Goal: Task Accomplishment & Management: Manage account settings

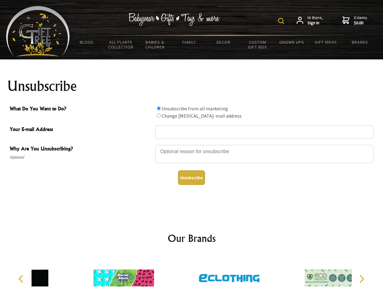
click at [282, 21] on img at bounding box center [281, 21] width 6 height 6
click at [192, 145] on div at bounding box center [264, 154] width 218 height 21
click at [159, 108] on input "What Do You Want to Do?" at bounding box center [159, 108] width 4 height 4
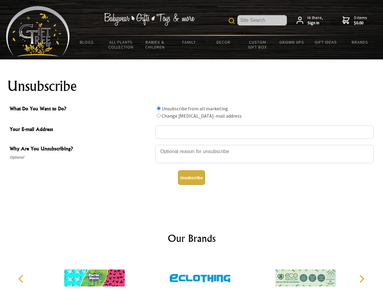
click at [159, 116] on input "What Do You Want to Do?" at bounding box center [159, 116] width 4 height 4
radio input "true"
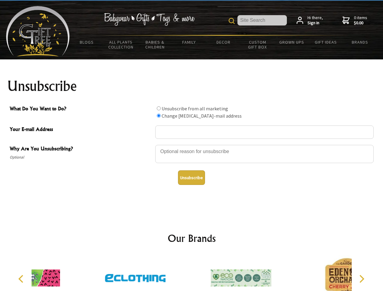
click at [191, 178] on button "Unsubscribe" at bounding box center [191, 177] width 27 height 15
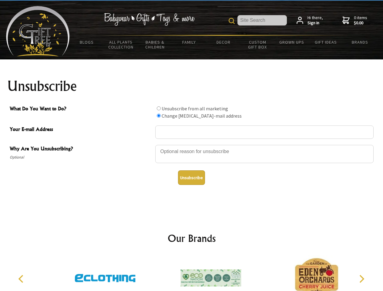
click at [192, 273] on img at bounding box center [210, 277] width 61 height 45
click at [22, 279] on icon "Previous" at bounding box center [22, 279] width 8 height 8
click at [362, 279] on icon "Next" at bounding box center [361, 279] width 8 height 8
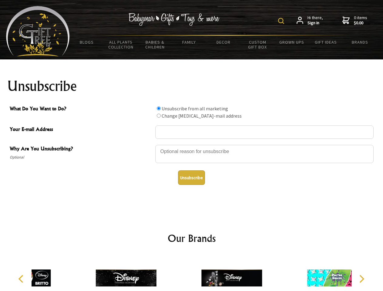
click at [282, 21] on img at bounding box center [281, 21] width 6 height 6
click at [192, 145] on div at bounding box center [264, 154] width 218 height 21
click at [159, 108] on input "What Do You Want to Do?" at bounding box center [159, 108] width 4 height 4
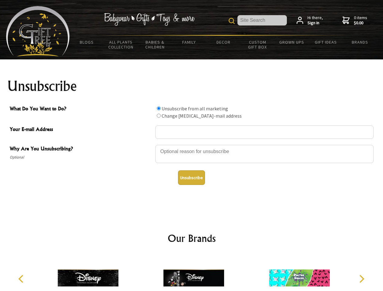
click at [159, 116] on input "What Do You Want to Do?" at bounding box center [159, 116] width 4 height 4
radio input "true"
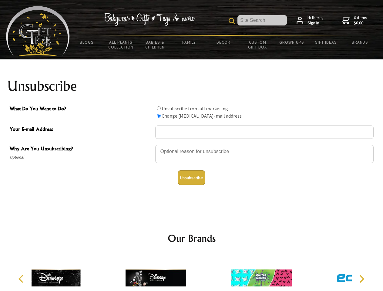
click at [191, 178] on button "Unsubscribe" at bounding box center [191, 177] width 27 height 15
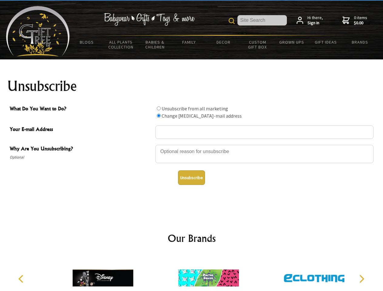
click at [192, 273] on img at bounding box center [208, 277] width 61 height 45
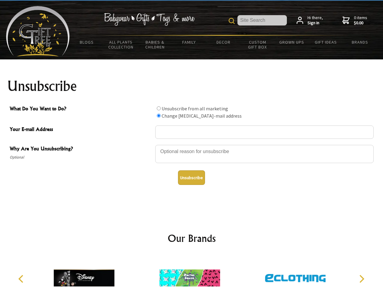
click at [22, 279] on icon "Previous" at bounding box center [22, 279] width 8 height 8
click at [362, 279] on icon "Next" at bounding box center [361, 279] width 8 height 8
